Goal: Task Accomplishment & Management: Use online tool/utility

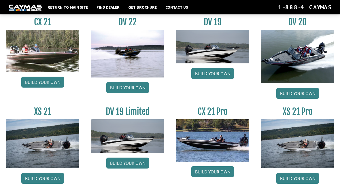
scroll to position [646, 0]
click at [197, 77] on link "Build your own" at bounding box center [212, 73] width 43 height 11
click at [113, 139] on img at bounding box center [127, 136] width 73 height 34
click at [120, 168] on link "Build your own" at bounding box center [127, 162] width 43 height 11
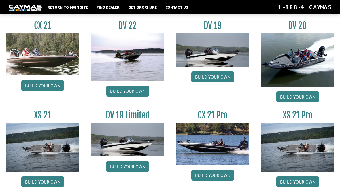
scroll to position [645, 0]
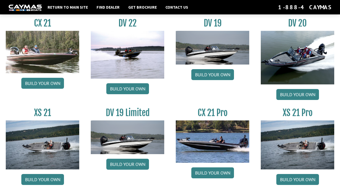
click at [125, 94] on link "Build your own" at bounding box center [127, 88] width 43 height 11
